Goal: Task Accomplishment & Management: Use online tool/utility

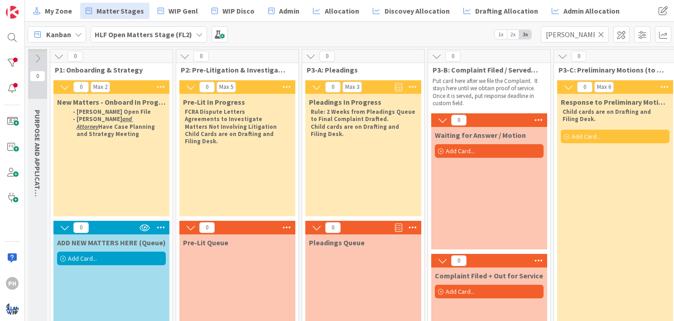
click at [602, 33] on icon at bounding box center [601, 34] width 6 height 8
click at [563, 33] on input "text" at bounding box center [575, 34] width 68 height 16
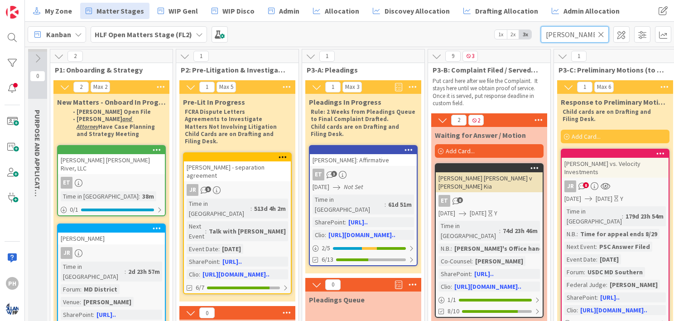
type input "[PERSON_NAME]"
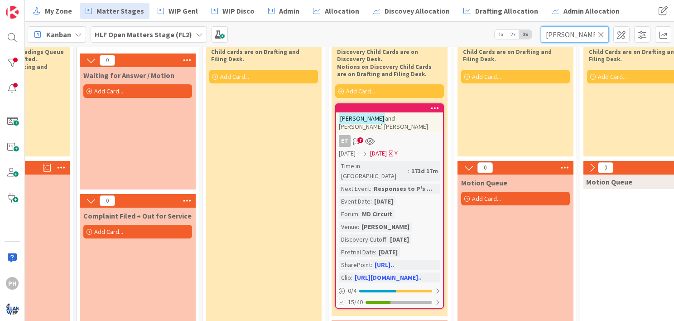
scroll to position [61, 351]
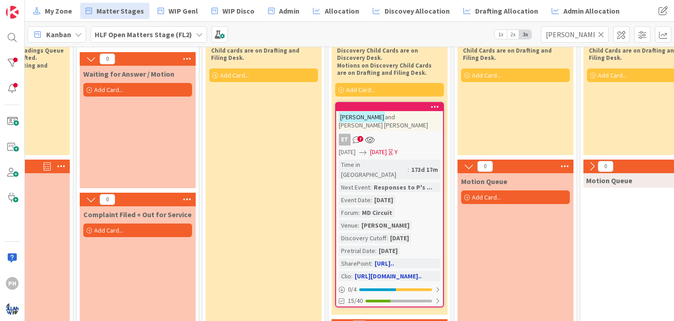
click at [368, 207] on div "MD Circuit" at bounding box center [377, 212] width 35 height 10
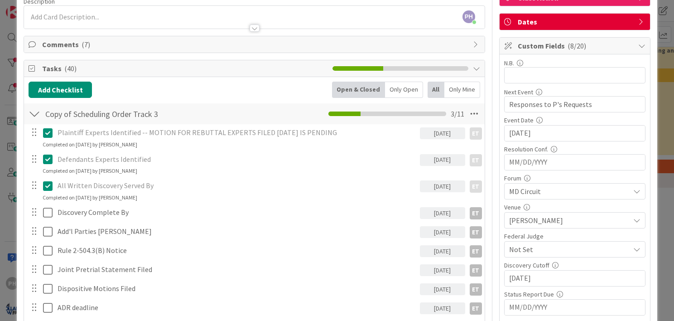
scroll to position [83, 0]
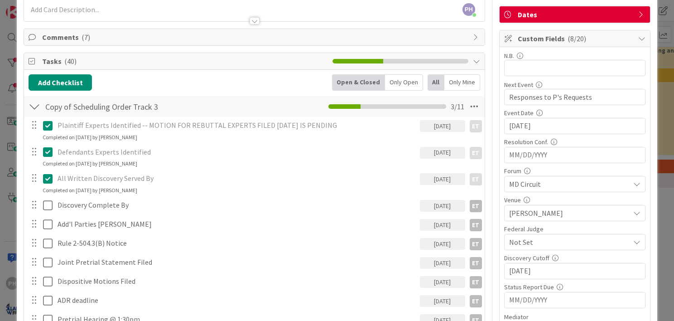
click at [512, 134] on input "[DATE]" at bounding box center [574, 125] width 131 height 15
click at [622, 288] on div "Move forward to switch to the next month." at bounding box center [630, 294] width 18 height 15
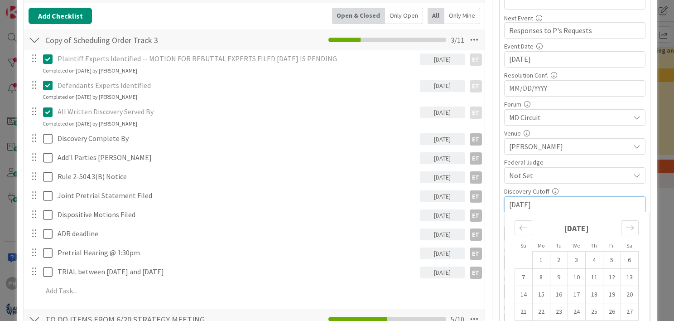
scroll to position [152, 0]
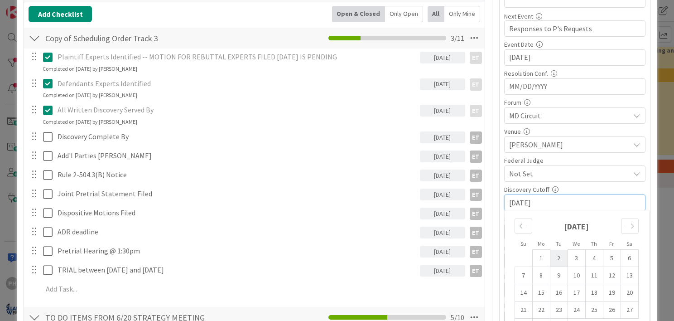
click at [551, 257] on td "2" at bounding box center [559, 258] width 18 height 17
type input "[DATE]"
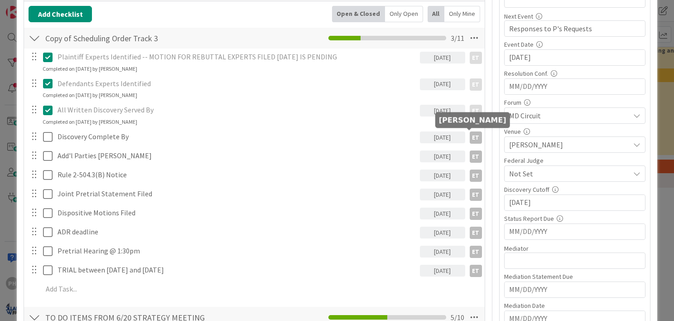
click at [471, 136] on div "ET" at bounding box center [476, 137] width 12 height 12
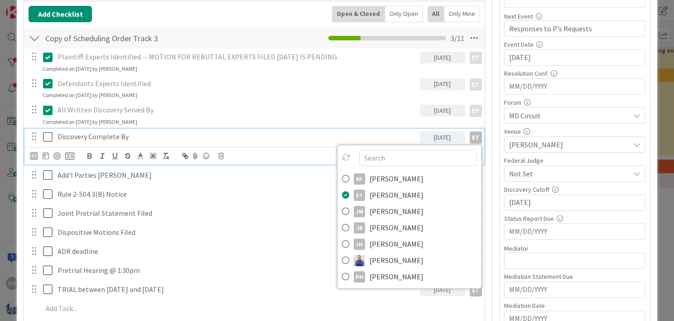
click at [389, 129] on div "Discovery Complete By" at bounding box center [237, 137] width 366 height 16
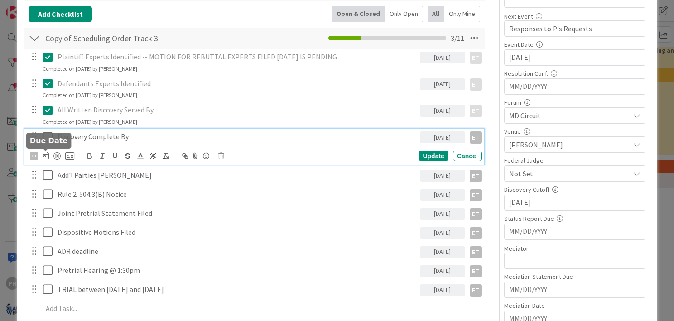
click at [46, 154] on icon at bounding box center [46, 155] width 6 height 7
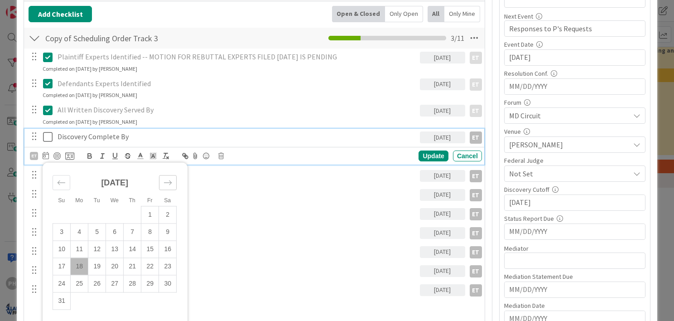
click at [167, 179] on icon "Move forward to switch to the next month." at bounding box center [167, 182] width 9 height 9
click at [154, 246] on td "17" at bounding box center [150, 248] width 18 height 17
type input "[DATE]"
click at [426, 155] on div "Update" at bounding box center [432, 155] width 29 height 11
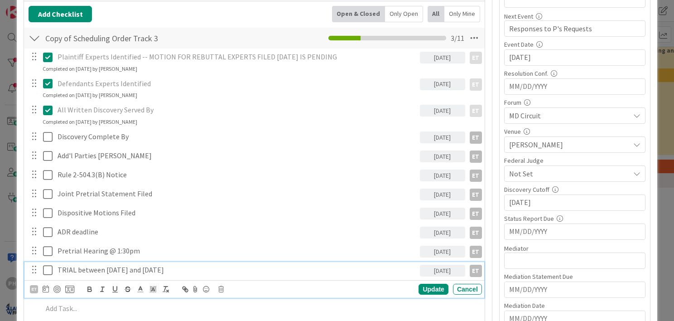
click at [118, 268] on p "TRIAL between [DATE] and [DATE]" at bounding box center [237, 269] width 359 height 10
click at [44, 285] on icon at bounding box center [46, 288] width 6 height 7
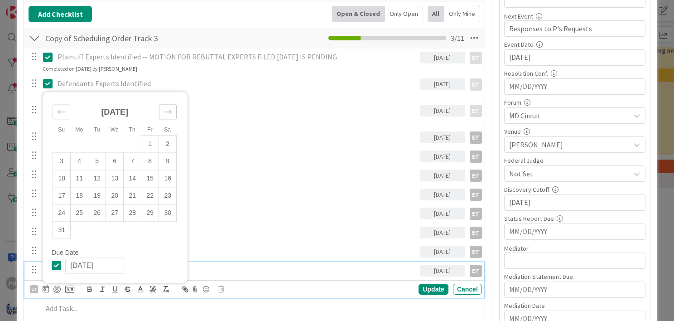
click at [164, 111] on icon "Move forward to switch to the next month." at bounding box center [167, 111] width 9 height 9
click at [164, 111] on div "Su Mo Tu We Th Fr Sa [DATE] 1 2 3 4 5 6 7 8 9 10 11 12 13 14 15 16 17 18 19 20 …" at bounding box center [115, 196] width 145 height 174
click at [167, 128] on icon "Move forward to switch to the next month." at bounding box center [167, 129] width 9 height 9
click at [130, 192] on td "20" at bounding box center [133, 195] width 18 height 17
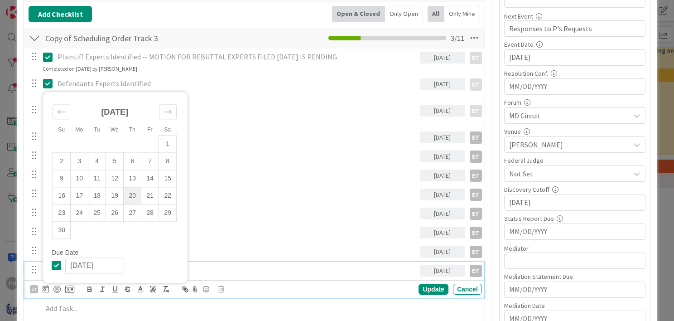
type input "[DATE]"
click at [422, 284] on div "Update" at bounding box center [432, 289] width 29 height 11
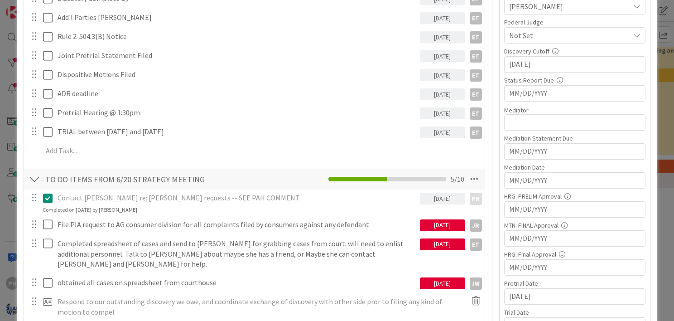
scroll to position [345, 0]
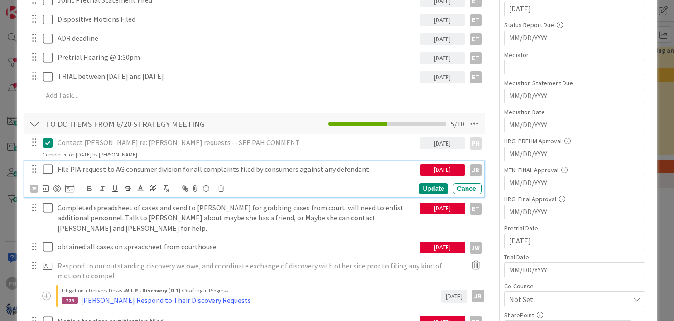
click at [271, 171] on p "File PIA request to AG consumer division for all complaints filed by consumers …" at bounding box center [237, 169] width 359 height 10
click at [33, 188] on div "JR" at bounding box center [34, 188] width 8 height 8
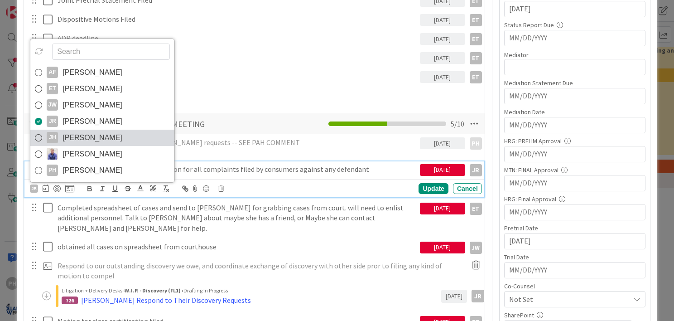
click at [37, 134] on icon at bounding box center [38, 138] width 7 height 14
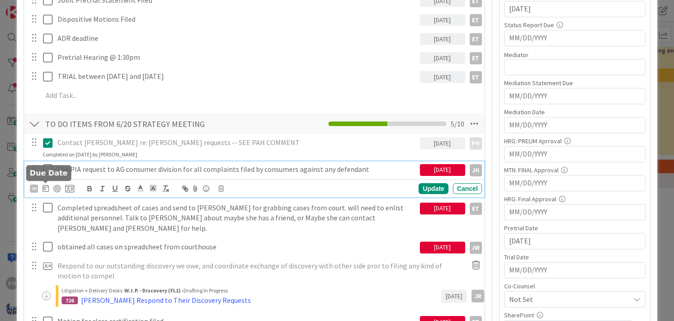
click at [45, 185] on icon at bounding box center [46, 187] width 6 height 7
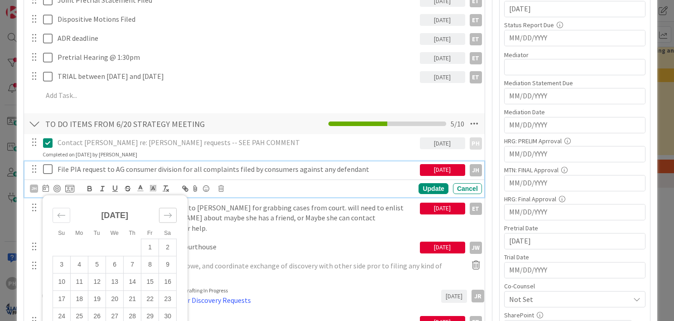
click at [172, 207] on div "Move forward to switch to the next month." at bounding box center [168, 214] width 18 height 15
click at [58, 213] on icon "Move backward to switch to the previous month." at bounding box center [61, 215] width 9 height 9
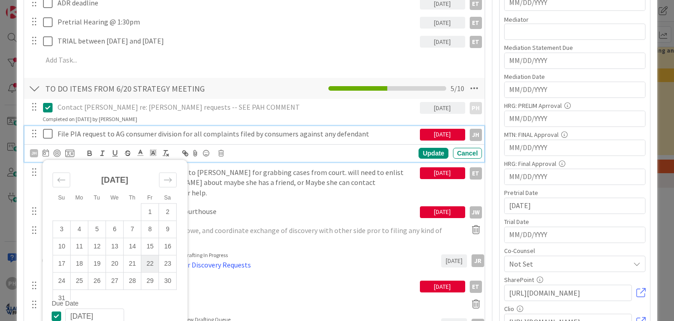
click at [148, 259] on td "22" at bounding box center [150, 263] width 18 height 17
type input "[DATE]"
click at [426, 148] on div "Update" at bounding box center [432, 153] width 29 height 11
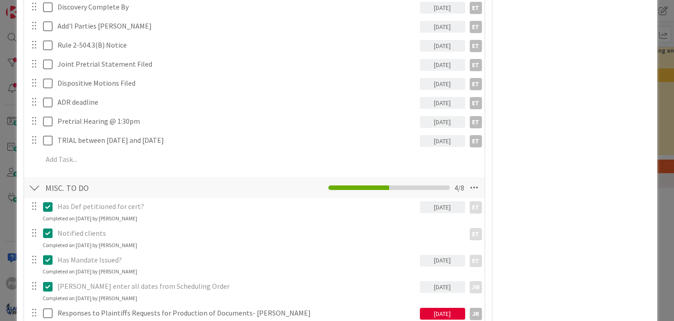
scroll to position [956, 0]
